Goal: Information Seeking & Learning: Check status

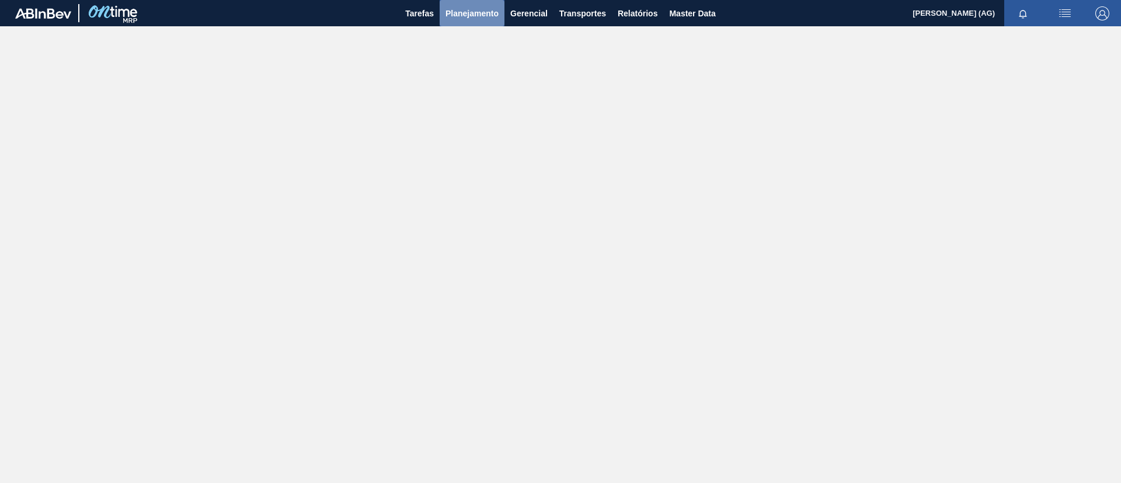
click at [468, 20] on button "Planejamento" at bounding box center [472, 13] width 65 height 26
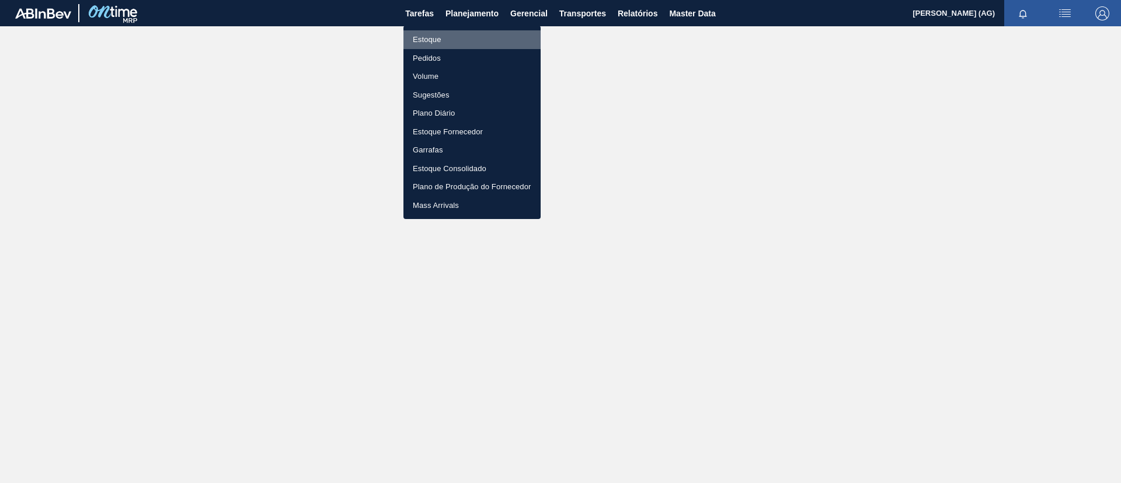
click at [471, 36] on li "Estoque" at bounding box center [471, 39] width 137 height 19
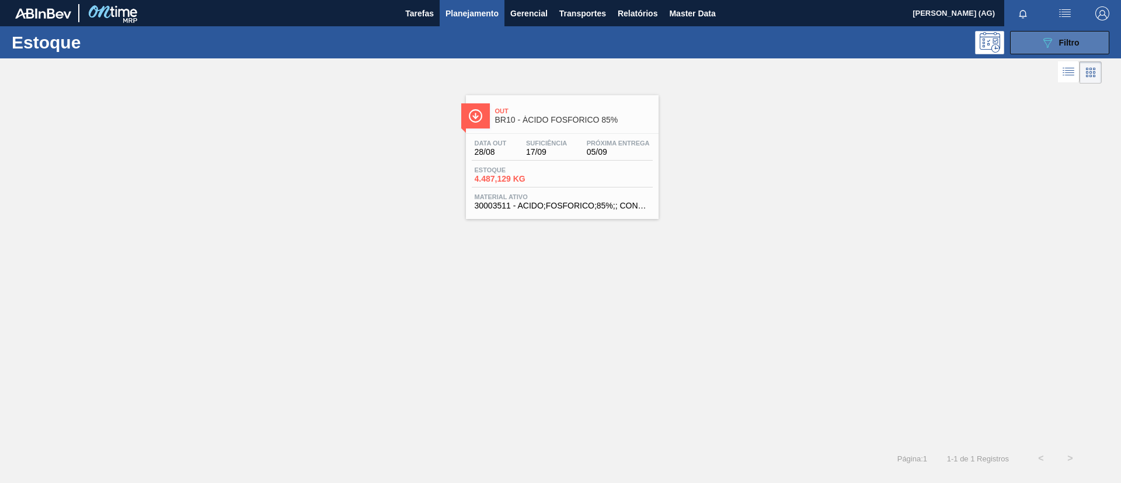
click at [1078, 38] on span "Filtro" at bounding box center [1069, 42] width 20 height 9
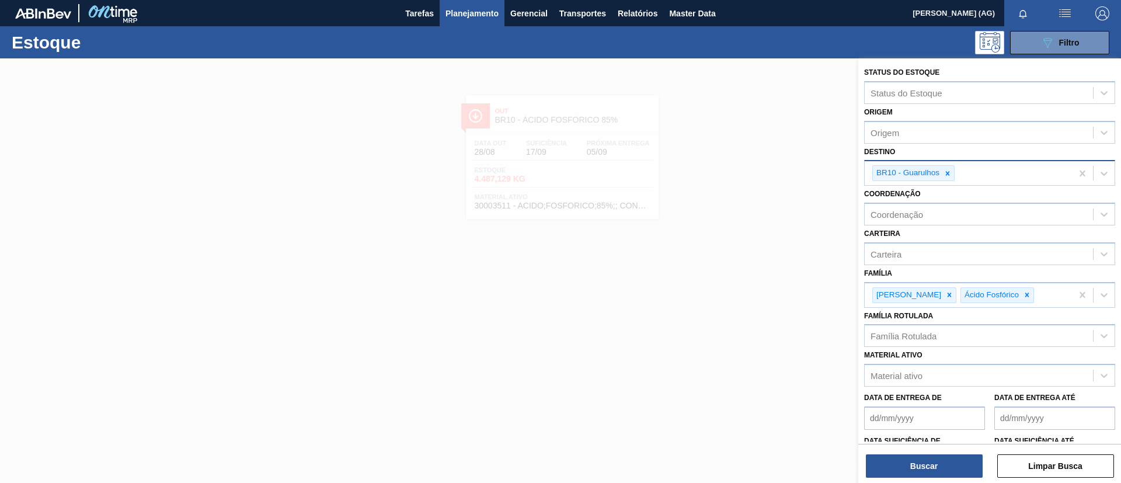
drag, startPoint x: 950, startPoint y: 177, endPoint x: 936, endPoint y: 175, distance: 14.2
click at [949, 179] on div at bounding box center [947, 173] width 13 height 15
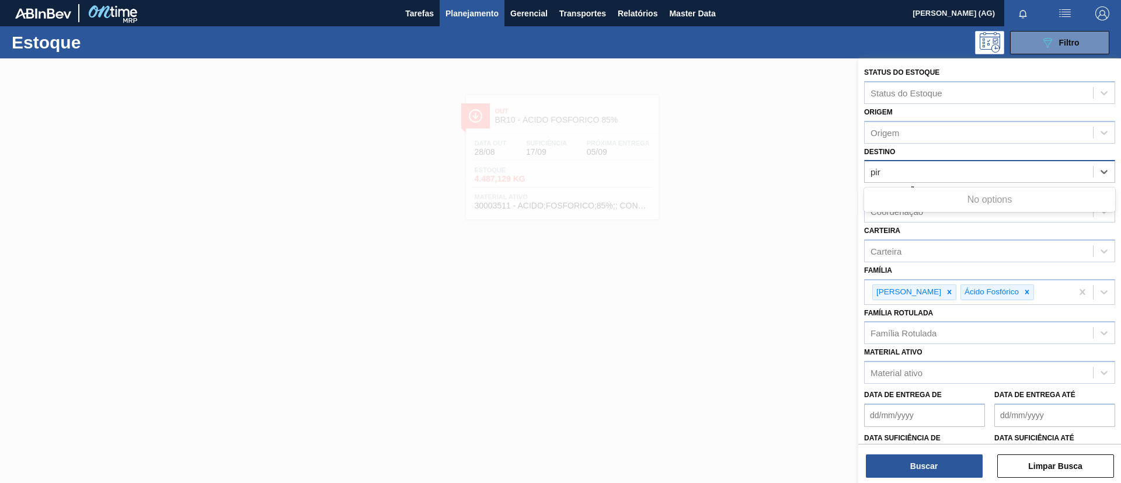
type input "pira"
click at [929, 201] on div "BR13 - Piraí" at bounding box center [989, 201] width 251 height 22
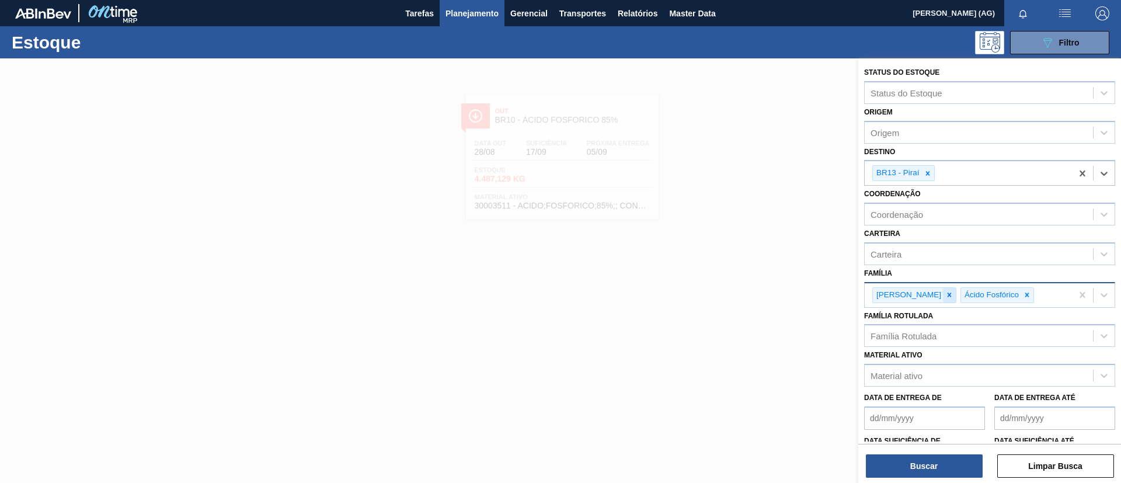
click at [943, 302] on div at bounding box center [949, 295] width 13 height 15
click at [941, 301] on div at bounding box center [938, 295] width 13 height 15
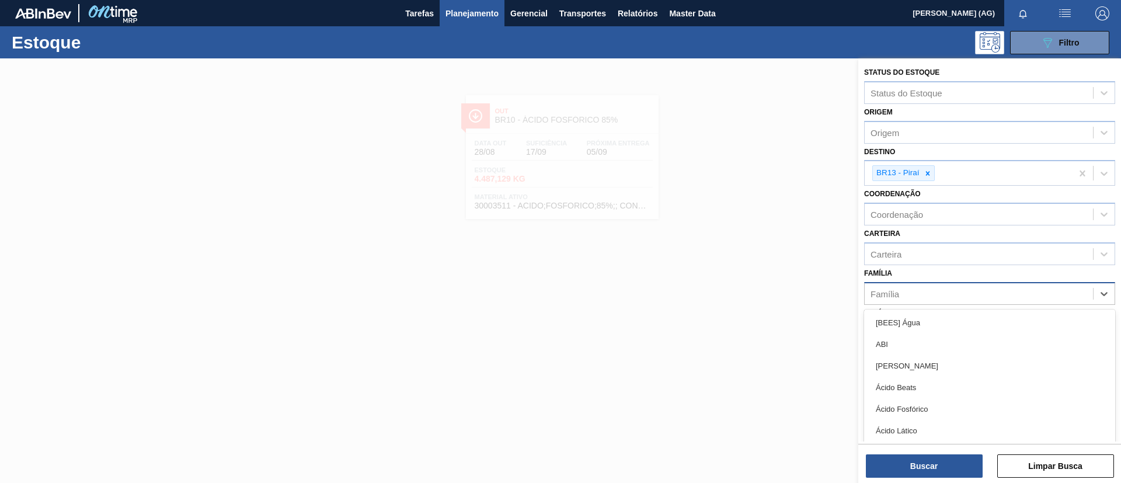
click at [913, 296] on div "Família" at bounding box center [979, 293] width 228 height 17
type input "filme"
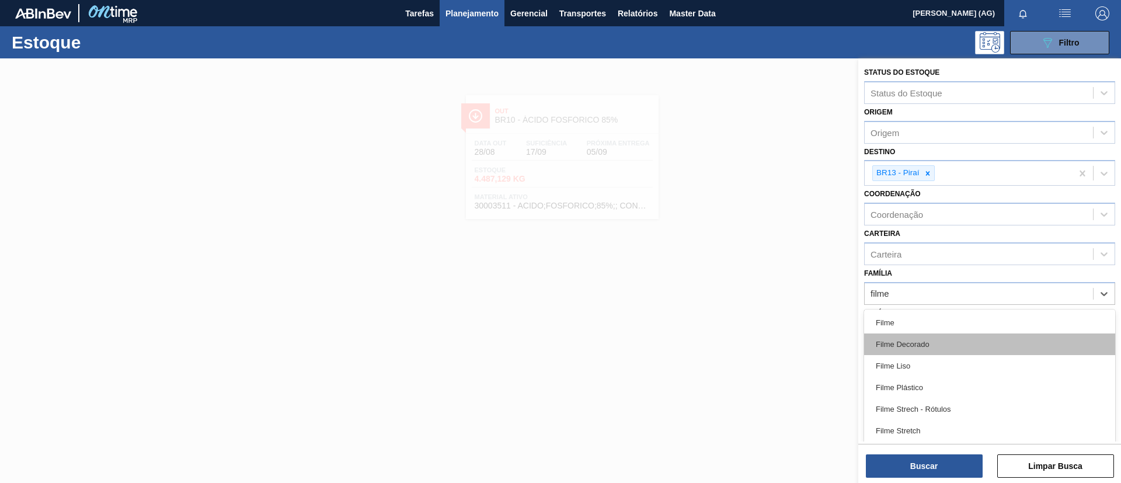
click at [929, 344] on div "Filme Decorado" at bounding box center [989, 344] width 251 height 22
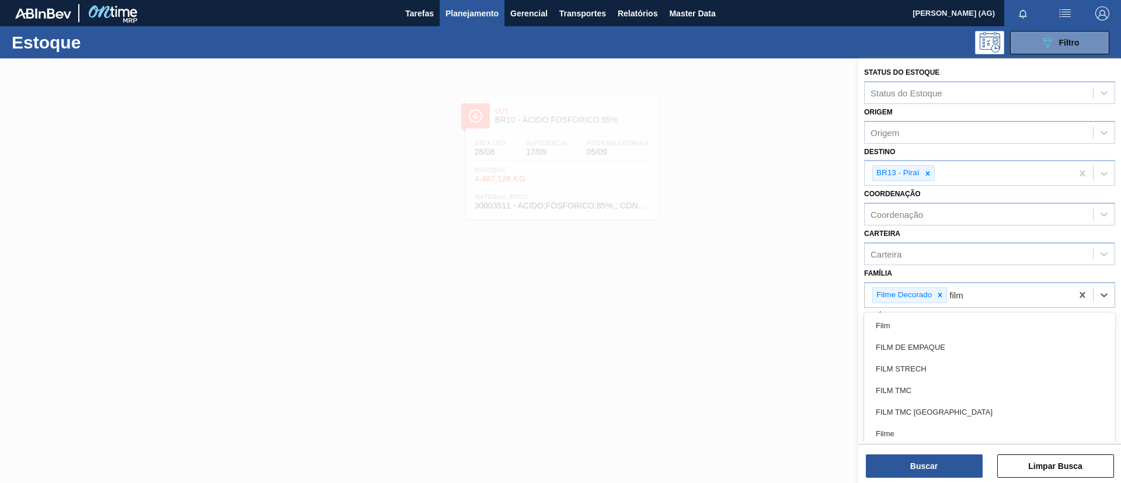
type input "filme"
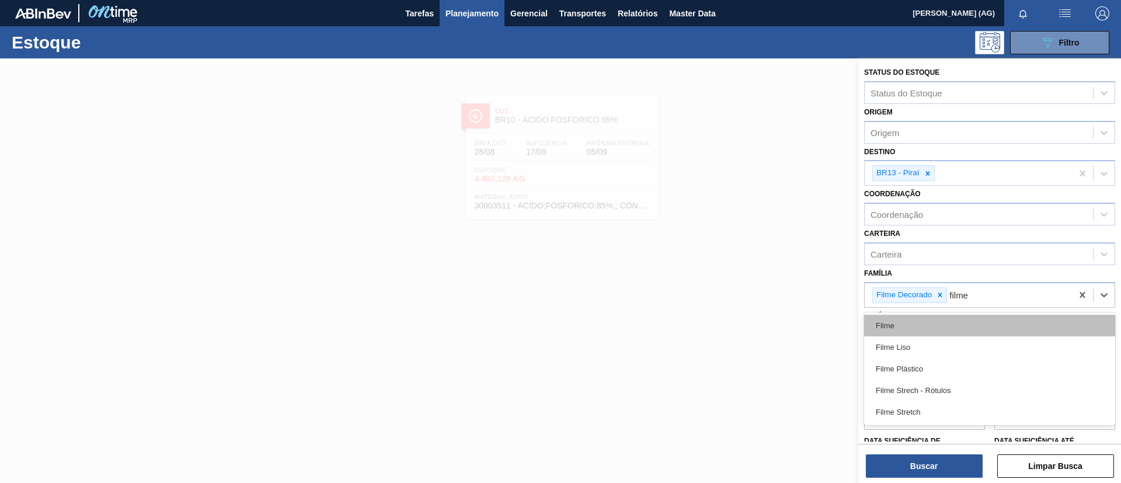
click at [935, 332] on div "Filme" at bounding box center [989, 326] width 251 height 22
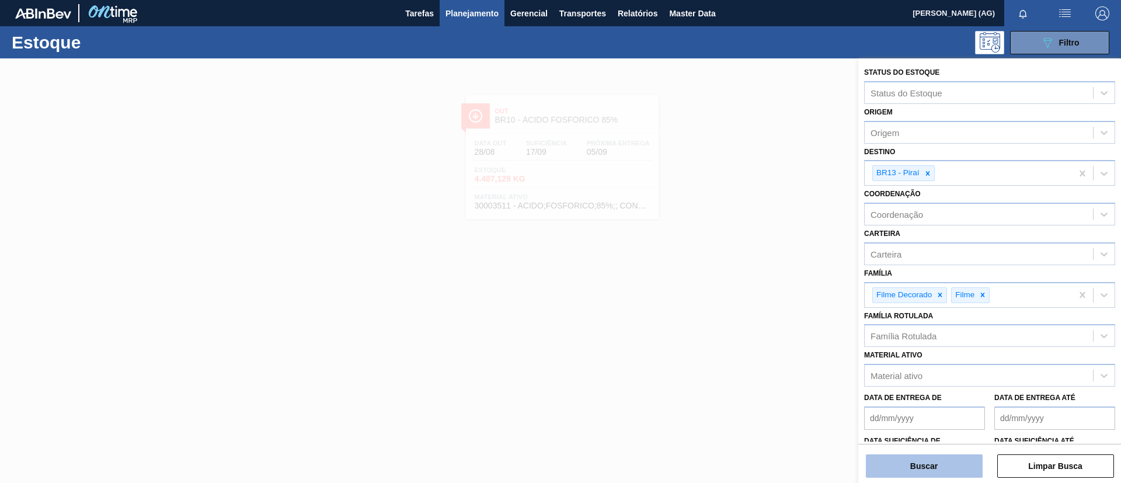
click at [963, 464] on button "Buscar" at bounding box center [924, 465] width 117 height 23
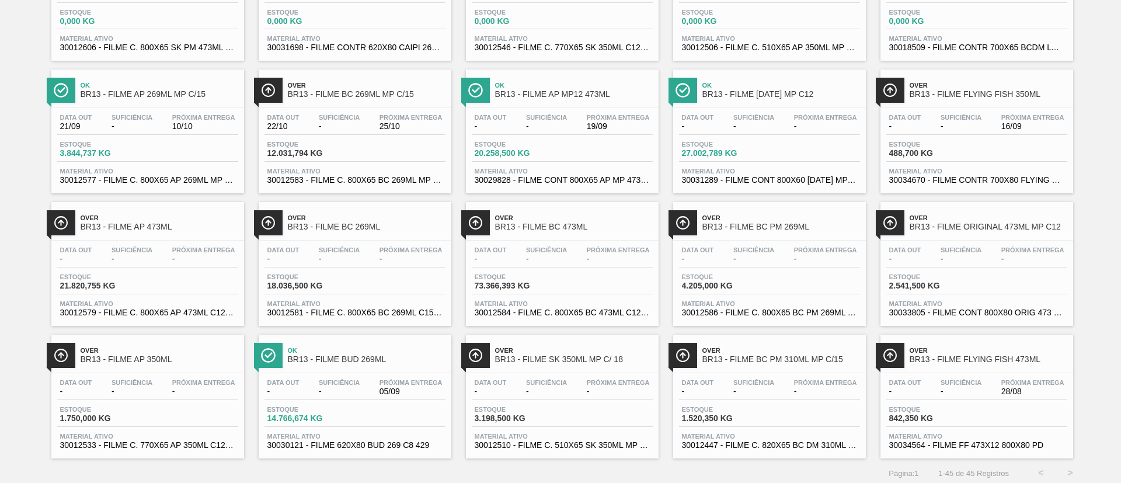
scroll to position [825, 0]
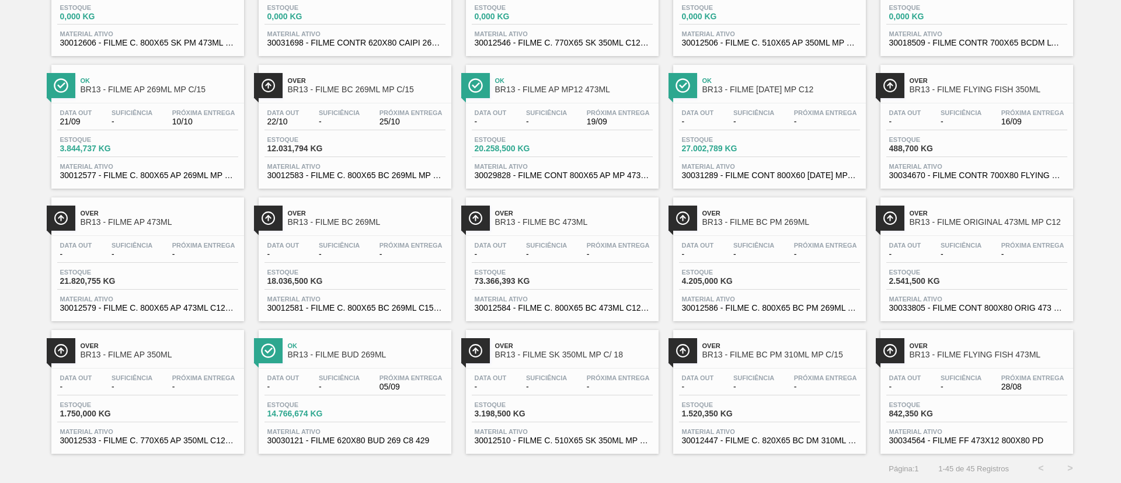
click at [366, 353] on span "BR13 - FILME BUD 269ML" at bounding box center [367, 354] width 158 height 9
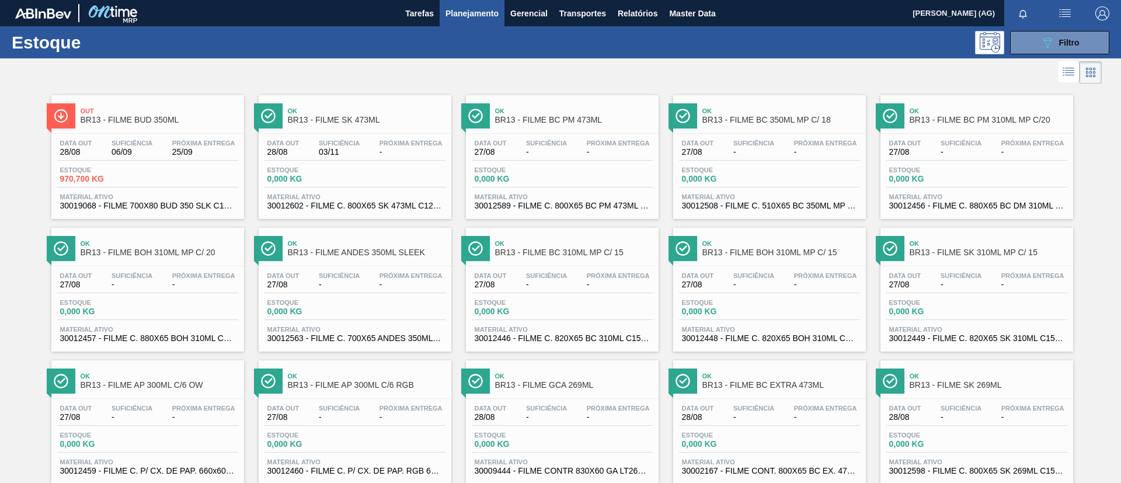
drag, startPoint x: 71, startPoint y: 119, endPoint x: 89, endPoint y: 122, distance: 18.3
click at [71, 120] on div at bounding box center [61, 115] width 29 height 25
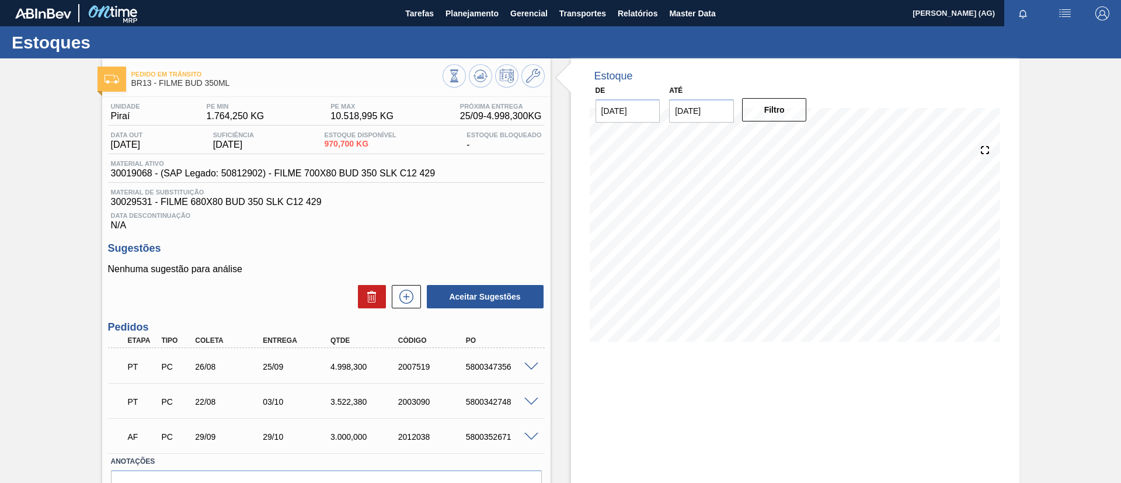
click at [27, 153] on div "Pedido em Trânsito BR13 - FILME BUD 350ML Unidade Piraí PE MIN 1.764,250 KG PE …" at bounding box center [560, 303] width 1121 height 490
click at [702, 105] on input "[DATE]" at bounding box center [701, 110] width 65 height 23
click at [793, 141] on div "setembro 2025" at bounding box center [740, 139] width 140 height 10
click at [798, 140] on button "Next Month" at bounding box center [800, 139] width 8 height 8
click at [782, 255] on div "31" at bounding box center [778, 252] width 16 height 16
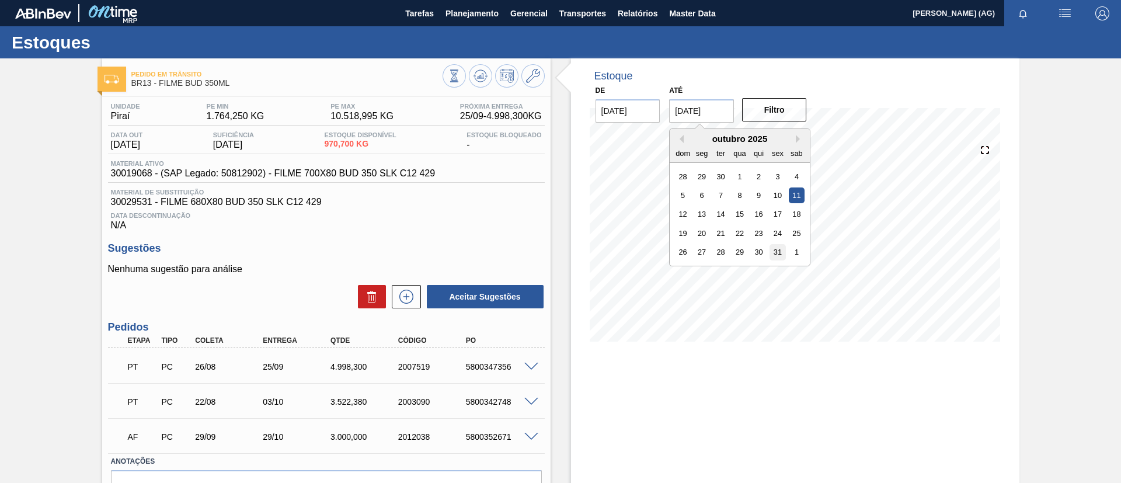
type input "[DATE]"
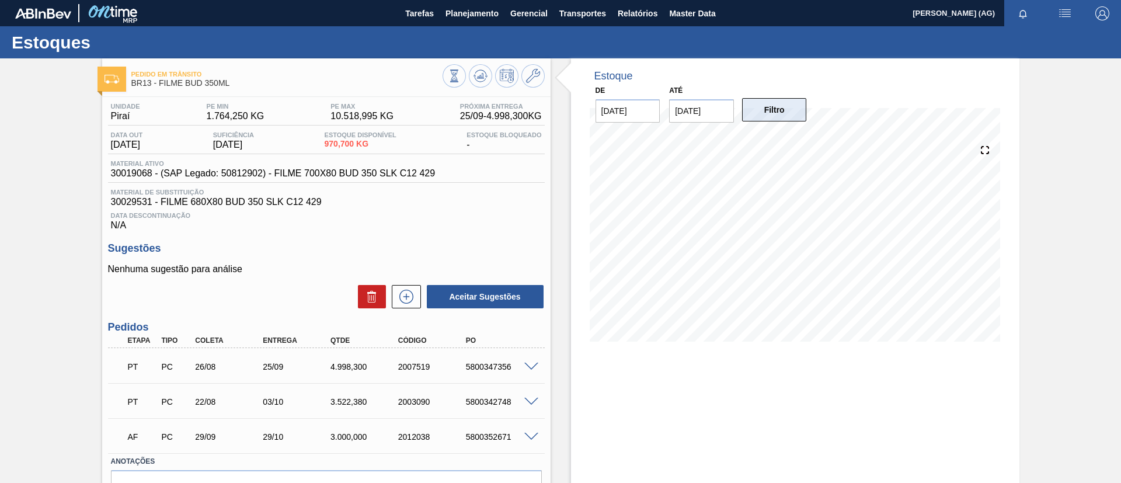
click at [755, 103] on button "Filtro" at bounding box center [774, 109] width 65 height 23
